Goal: Information Seeking & Learning: Check status

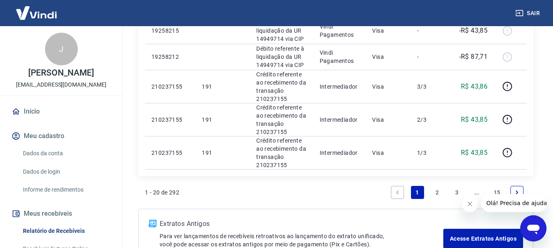
scroll to position [859, 0]
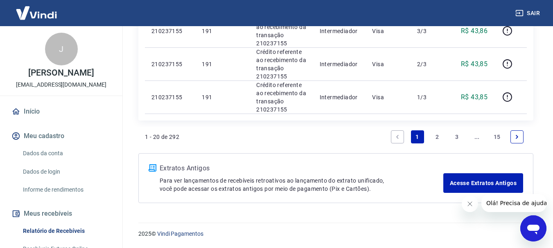
drag, startPoint x: 469, startPoint y: 205, endPoint x: 836, endPoint y: 359, distance: 397.5
click at [469, 205] on icon "Fechar mensagem da empresa" at bounding box center [469, 204] width 7 height 7
click at [458, 139] on link "3" at bounding box center [457, 137] width 13 height 13
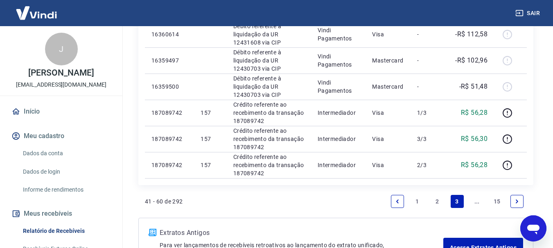
scroll to position [888, 0]
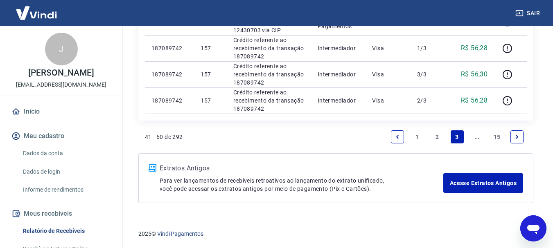
click at [519, 137] on icon "Next page" at bounding box center [517, 137] width 6 height 6
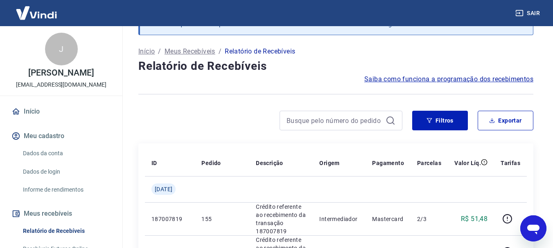
scroll to position [1004, 0]
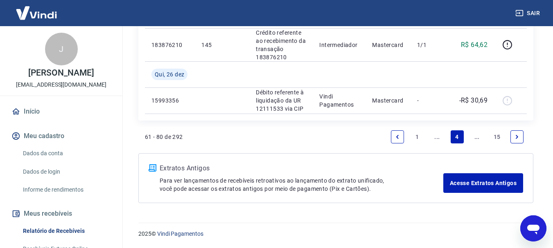
click at [515, 136] on icon "Next page" at bounding box center [517, 137] width 6 height 6
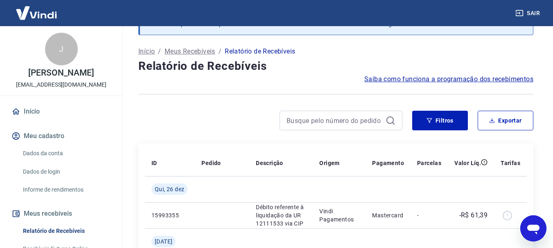
scroll to position [886, 0]
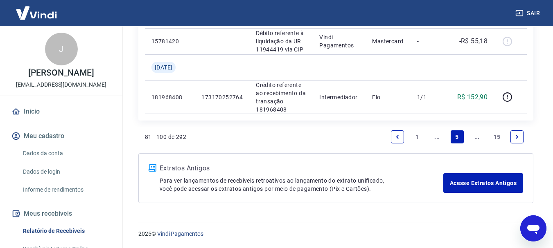
click at [515, 136] on icon "Next page" at bounding box center [517, 137] width 6 height 6
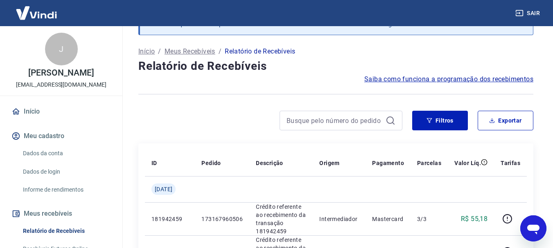
scroll to position [971, 0]
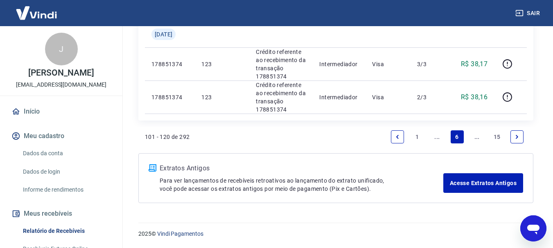
click at [515, 136] on icon "Next page" at bounding box center [517, 137] width 6 height 6
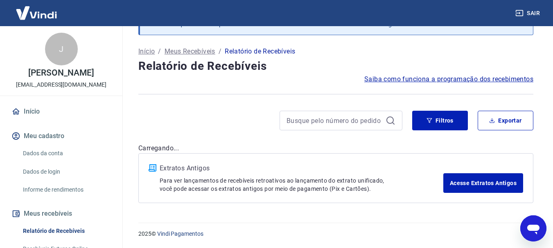
scroll to position [888, 0]
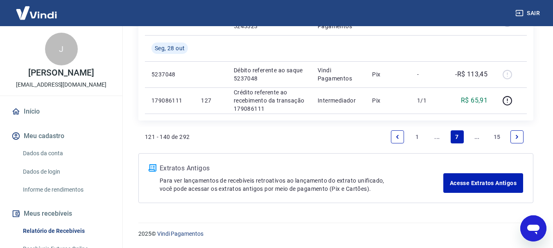
click at [515, 136] on icon "Next page" at bounding box center [517, 137] width 6 height 6
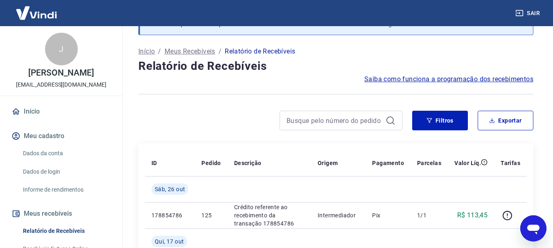
scroll to position [861, 0]
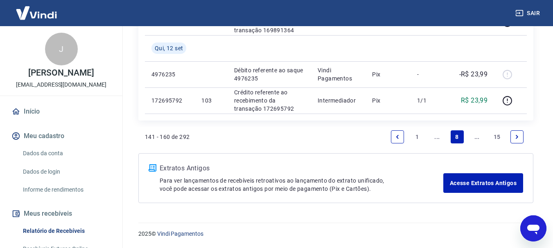
click at [515, 136] on icon "Next page" at bounding box center [517, 137] width 6 height 6
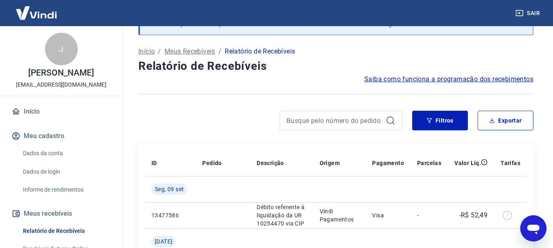
scroll to position [931, 0]
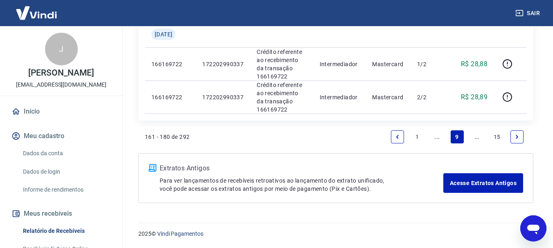
click at [515, 136] on icon "Next page" at bounding box center [517, 137] width 6 height 6
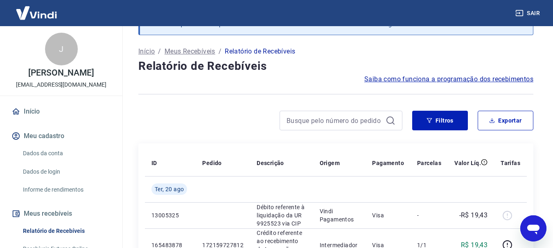
scroll to position [1062, 0]
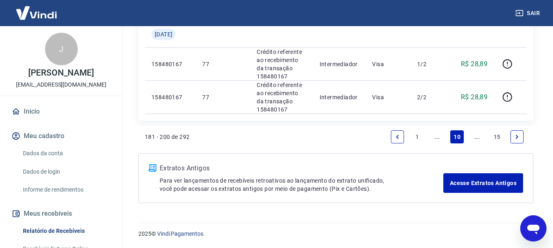
click at [515, 136] on icon "Next page" at bounding box center [517, 137] width 6 height 6
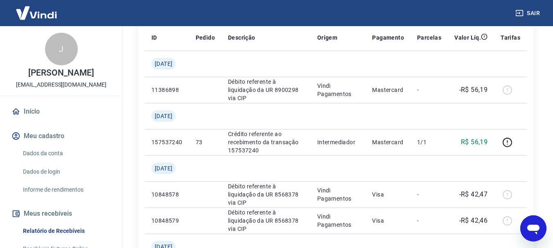
scroll to position [54, 0]
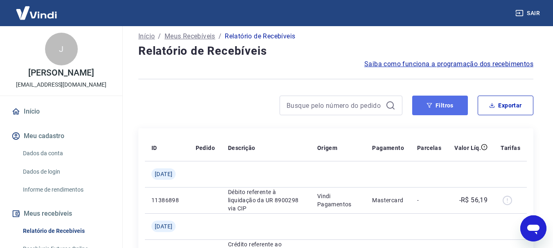
click at [457, 103] on button "Filtros" at bounding box center [440, 106] width 56 height 20
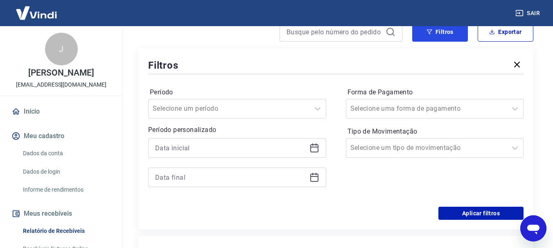
scroll to position [136, 0]
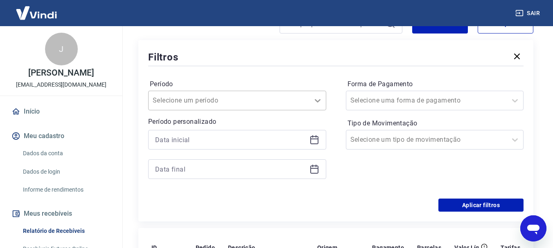
click at [318, 99] on icon at bounding box center [318, 101] width 10 height 10
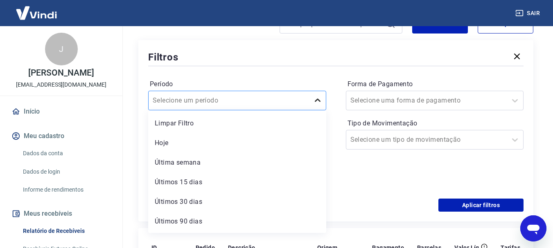
click at [318, 99] on icon at bounding box center [318, 101] width 10 height 10
click at [320, 76] on div "Período option Hoje focused, 2 of 7. 7 results available. Use Up and Down to ch…" at bounding box center [335, 133] width 375 height 131
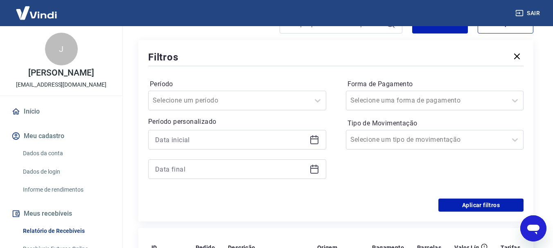
click at [316, 142] on icon at bounding box center [314, 140] width 10 height 10
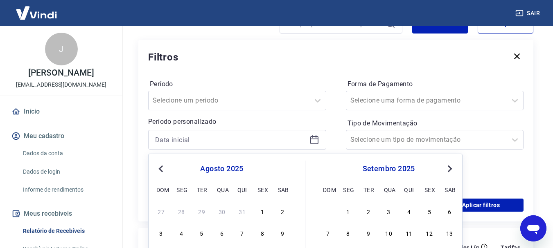
click at [156, 133] on div at bounding box center [237, 140] width 178 height 20
click at [156, 137] on input at bounding box center [230, 140] width 151 height 12
click at [160, 172] on button "Previous Month" at bounding box center [161, 169] width 10 height 10
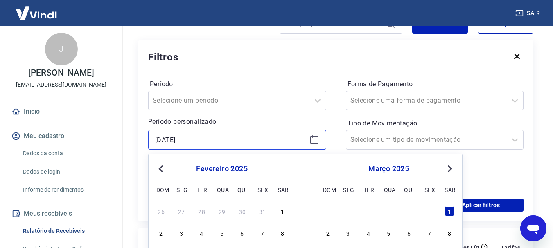
click at [202, 140] on input "[DATE]" at bounding box center [230, 140] width 151 height 12
type input "[DATE]"
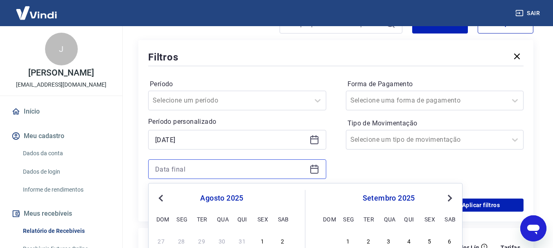
click at [258, 173] on input at bounding box center [230, 169] width 151 height 12
type input "[DATE]"
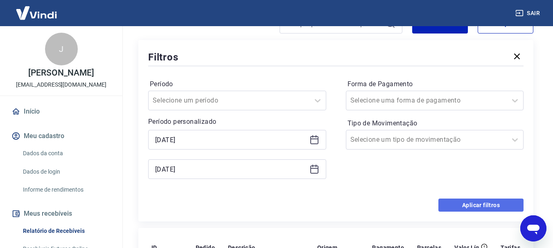
click at [444, 204] on button "Aplicar filtros" at bounding box center [480, 205] width 85 height 13
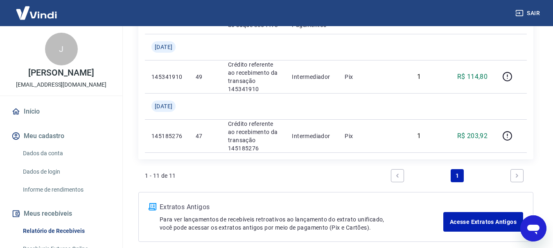
scroll to position [586, 0]
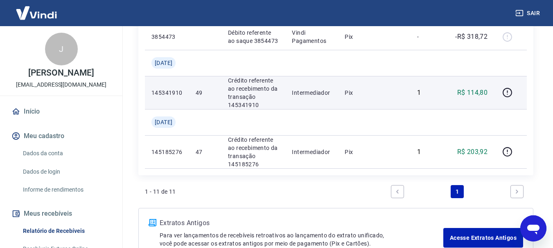
click at [400, 109] on td "Pix" at bounding box center [374, 92] width 72 height 33
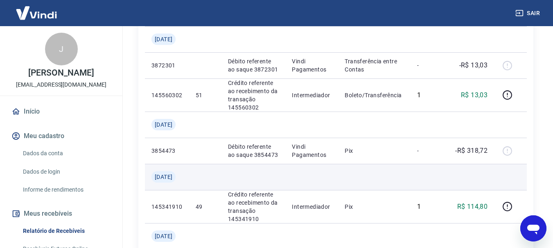
scroll to position [464, 0]
